Goal: Find specific page/section: Find specific page/section

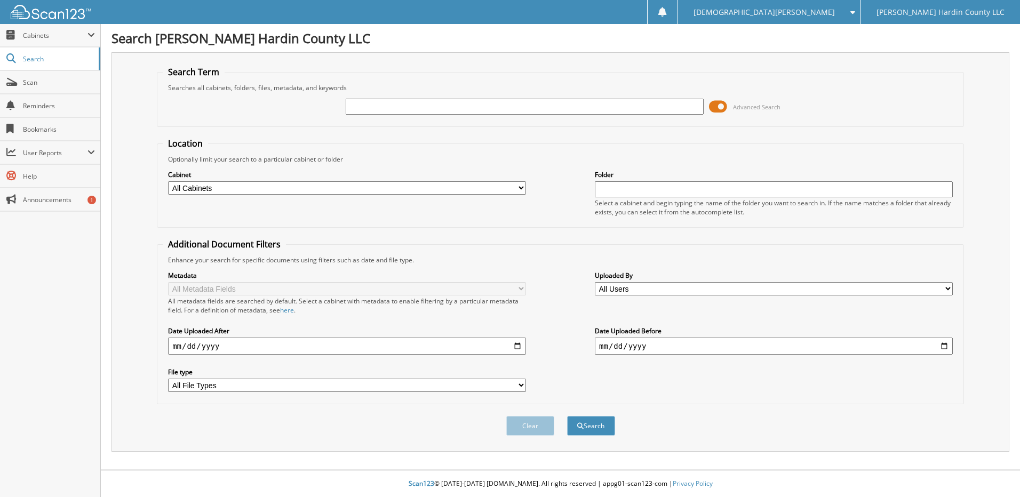
click at [713, 109] on span at bounding box center [718, 107] width 18 height 16
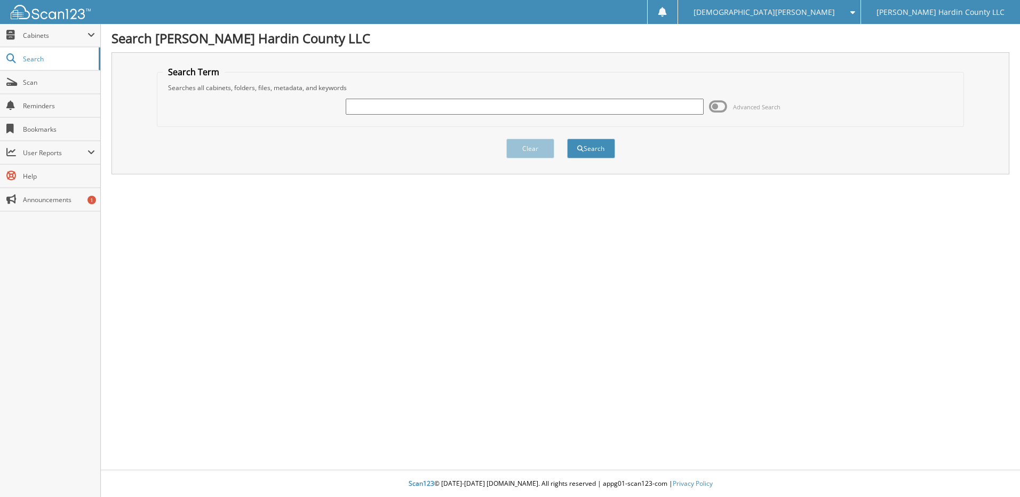
click at [616, 104] on input "text" at bounding box center [525, 107] width 358 height 16
type input "6077481"
click at [567, 139] on button "Search" at bounding box center [591, 149] width 48 height 20
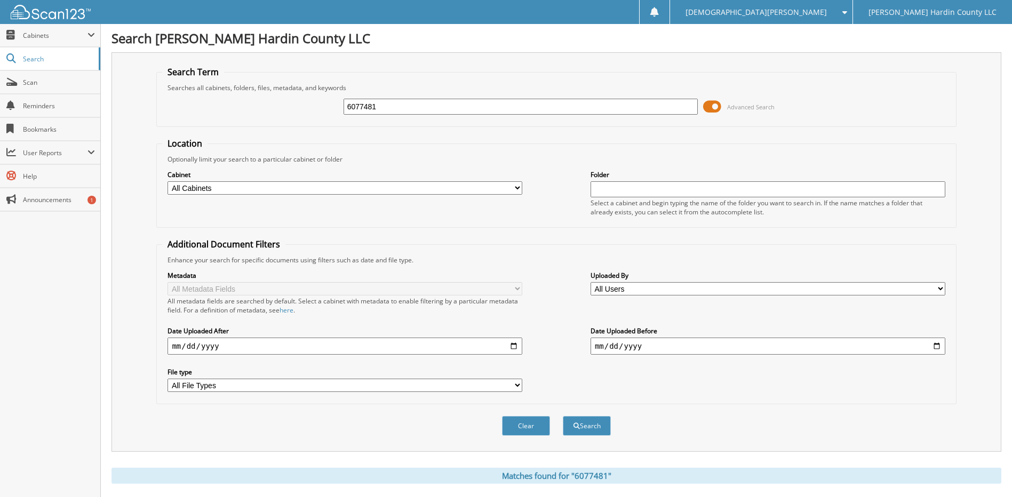
click at [620, 105] on input "6077481" at bounding box center [521, 107] width 355 height 16
type input "6077339"
click at [563, 416] on button "Search" at bounding box center [587, 426] width 48 height 20
click at [609, 103] on input "6077339" at bounding box center [521, 107] width 355 height 16
type input "6077486"
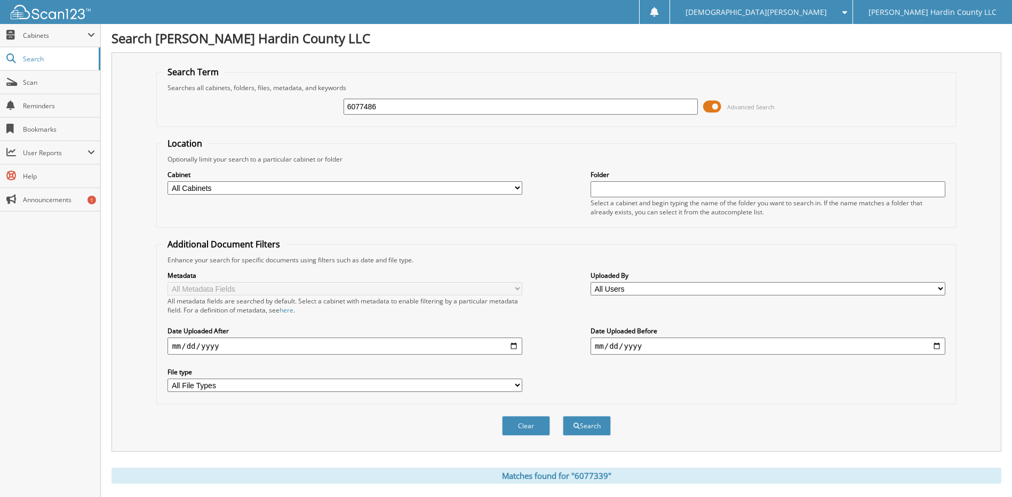
click at [563, 416] on button "Search" at bounding box center [587, 426] width 48 height 20
click at [548, 100] on input "6077486" at bounding box center [521, 107] width 355 height 16
type input "6077483"
click at [563, 416] on button "Search" at bounding box center [587, 426] width 48 height 20
click at [563, 105] on input "6077483" at bounding box center [521, 107] width 355 height 16
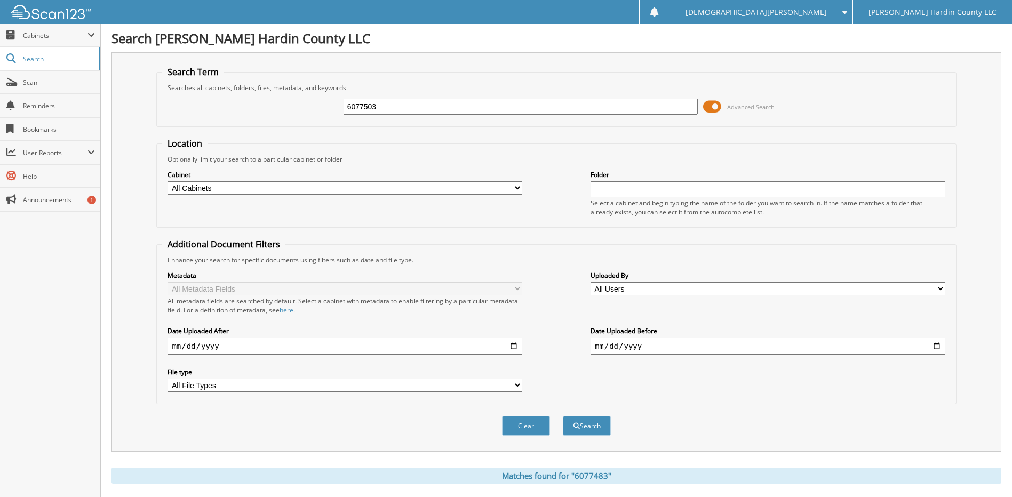
type input "6077503"
click at [563, 416] on button "Search" at bounding box center [587, 426] width 48 height 20
click at [589, 433] on button "Search" at bounding box center [587, 426] width 48 height 20
click at [49, 39] on span "Cabinets" at bounding box center [55, 35] width 65 height 9
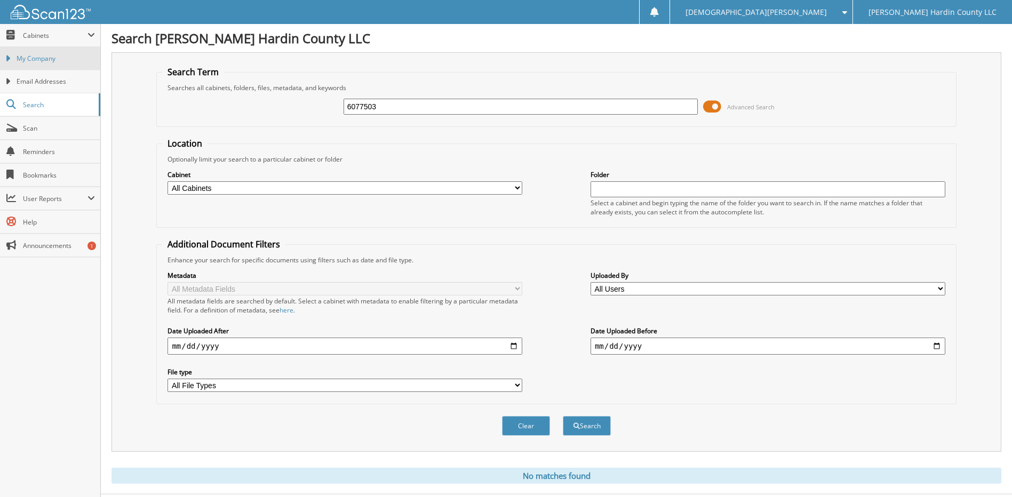
click at [54, 61] on span "My Company" at bounding box center [56, 59] width 78 height 10
